Goal: Information Seeking & Learning: Learn about a topic

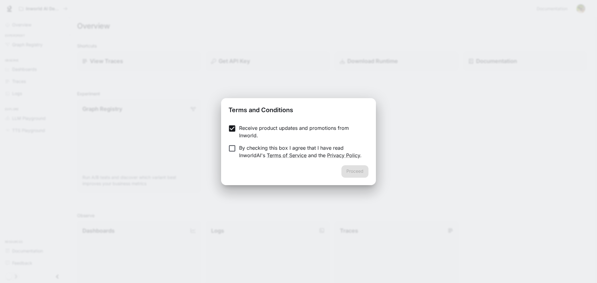
click at [231, 140] on form "Receive product updates and promotions from Inworld. By checking this box I agr…" at bounding box center [299, 141] width 140 height 35
click at [365, 171] on button "Proceed" at bounding box center [354, 171] width 27 height 12
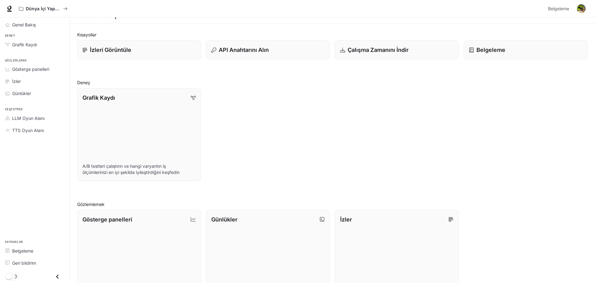
scroll to position [5, 0]
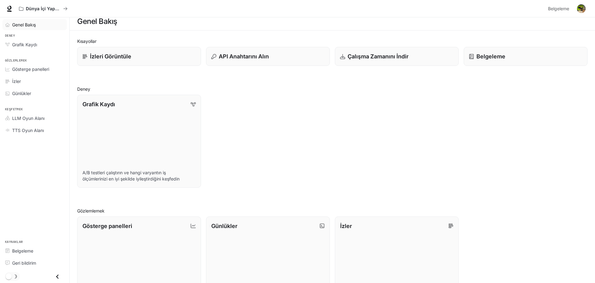
click at [25, 21] on span "Genel Bakış" at bounding box center [24, 24] width 24 height 7
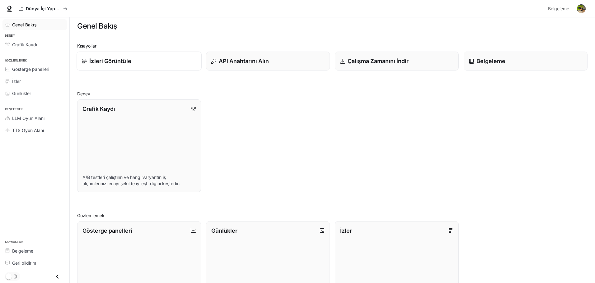
click at [172, 66] on link "İzleri Görüntüle" at bounding box center [139, 61] width 125 height 19
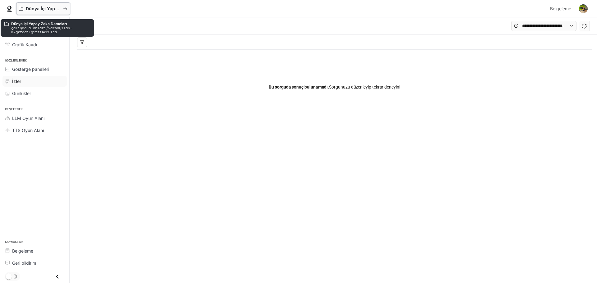
click at [41, 10] on font "Dünya İçi Yapay Zeka Demoları" at bounding box center [59, 8] width 66 height 5
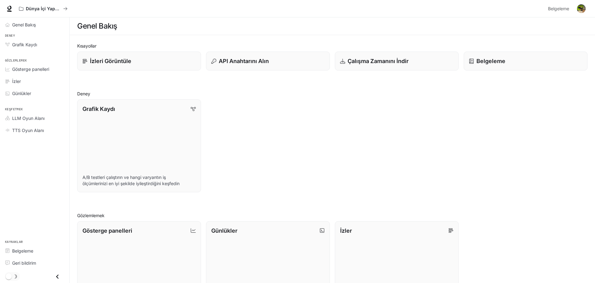
click at [264, 49] on div "API Anahtarını Alın" at bounding box center [265, 59] width 129 height 24
click at [266, 59] on font "API Anahtarını Alın" at bounding box center [243, 61] width 51 height 7
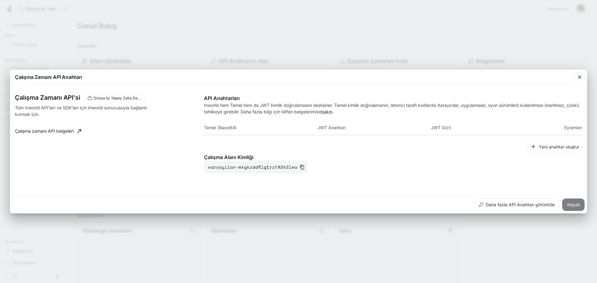
click at [572, 206] on font "Kapalı" at bounding box center [573, 204] width 12 height 5
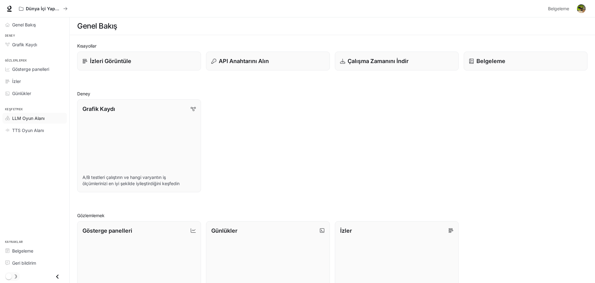
click at [30, 120] on font "LLM Oyun Alanı" at bounding box center [28, 118] width 32 height 5
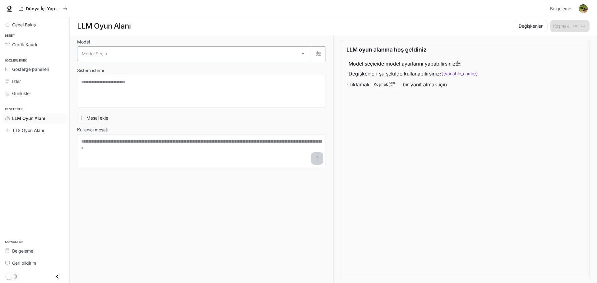
click at [143, 60] on body "Ana içeriğe geç Dünya İçi Yapay Zeka Demoları Belgeleme Belgeleme Portal Genel …" at bounding box center [298, 142] width 597 height 284
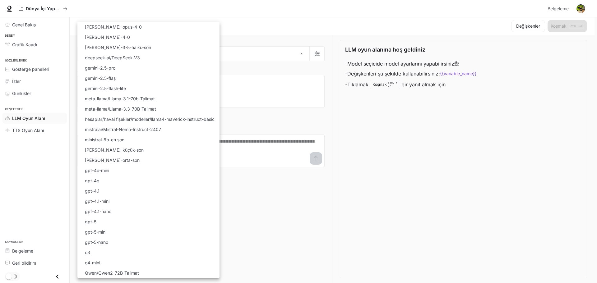
click at [396, 169] on div at bounding box center [298, 141] width 597 height 283
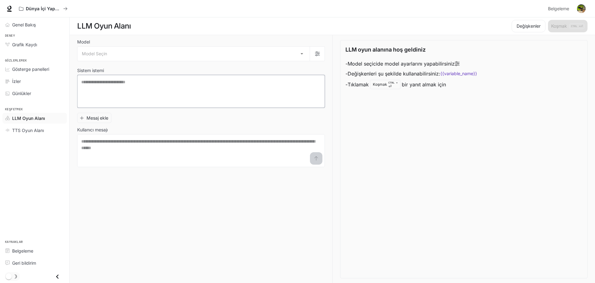
click at [100, 87] on textarea at bounding box center [200, 91] width 239 height 25
click at [35, 128] on font "TTS Oyun Alanı" at bounding box center [28, 130] width 32 height 5
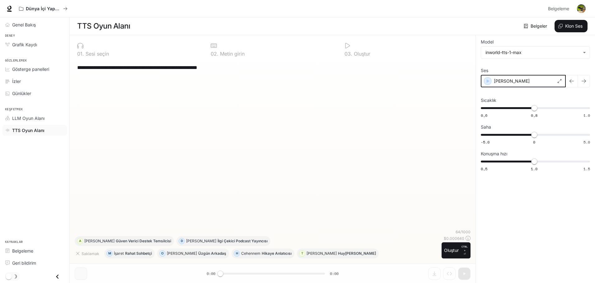
click at [486, 82] on icon "button" at bounding box center [487, 81] width 6 height 6
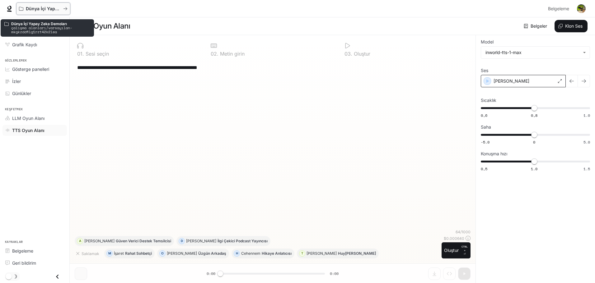
click at [26, 8] on div "Dünya İçi Yapay Zeka Demoları" at bounding box center [41, 8] width 44 height 5
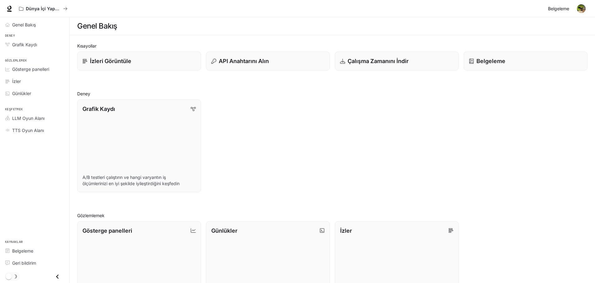
click at [564, 7] on font "Belgeleme" at bounding box center [558, 8] width 21 height 5
